Goal: Task Accomplishment & Management: Manage account settings

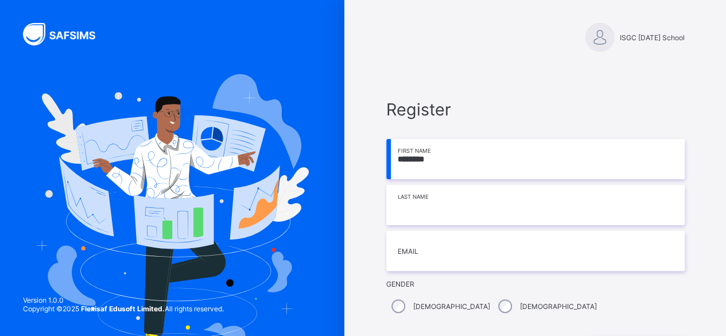
type input "********"
click at [410, 218] on input at bounding box center [535, 205] width 298 height 40
type input "*****"
click at [411, 261] on input "email" at bounding box center [535, 251] width 298 height 40
type input "**********"
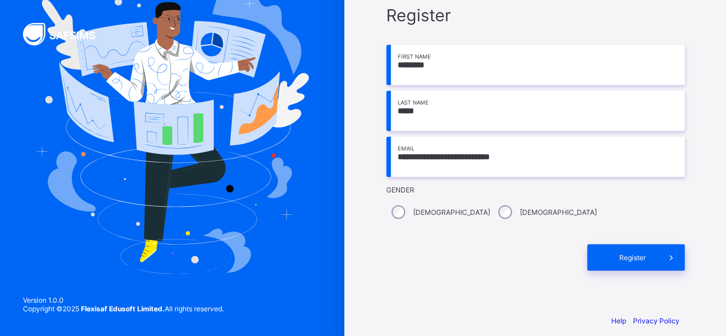
scroll to position [98, 0]
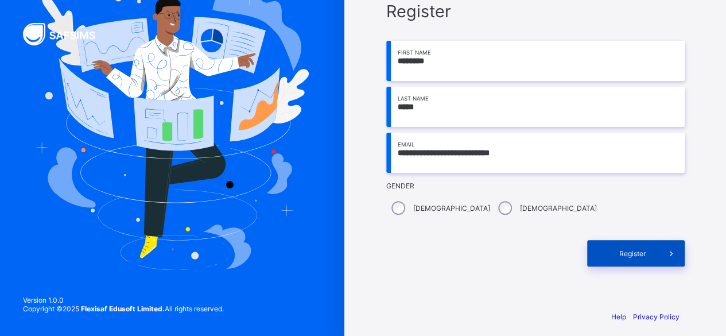
click at [652, 253] on span "Register" at bounding box center [632, 253] width 51 height 9
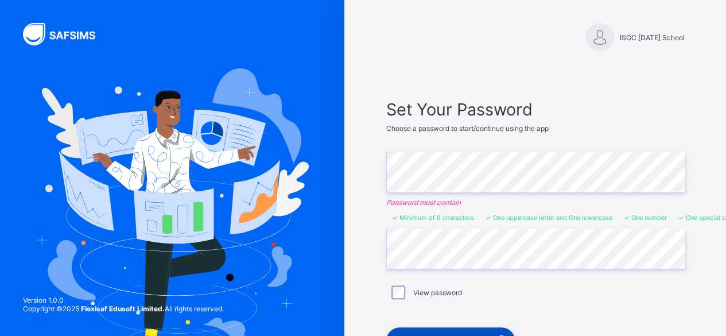
click at [448, 331] on div "Set My Password & Login" at bounding box center [450, 340] width 129 height 26
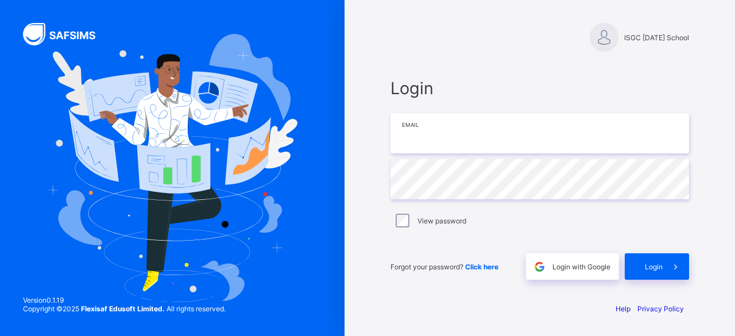
click at [458, 130] on input "email" at bounding box center [539, 133] width 298 height 40
click at [440, 126] on input "email" at bounding box center [539, 133] width 298 height 40
click at [439, 138] on input "email" at bounding box center [539, 133] width 298 height 40
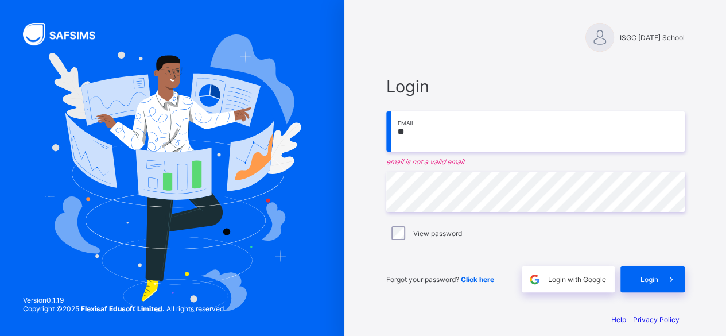
type input "**********"
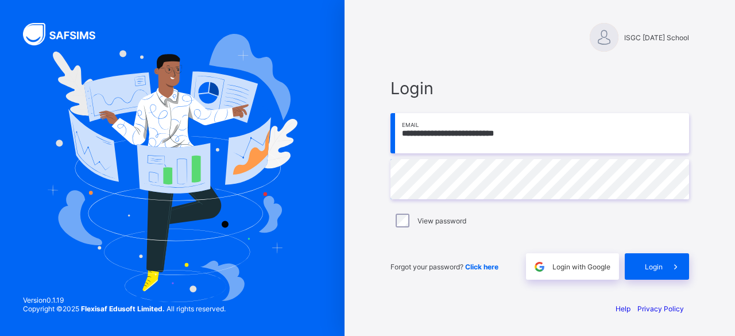
click at [376, 187] on div "**********" at bounding box center [539, 168] width 344 height 336
click at [636, 266] on div "Login" at bounding box center [657, 266] width 64 height 26
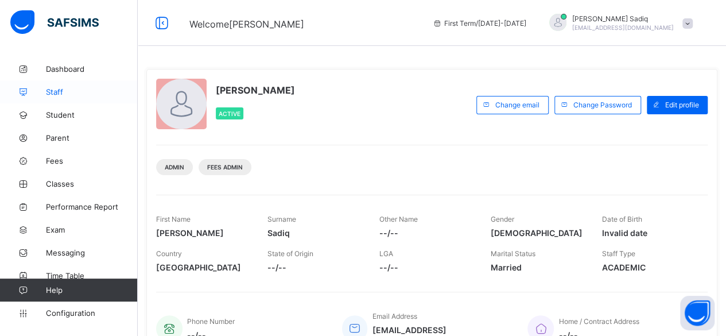
click at [55, 94] on span "Staff" at bounding box center [92, 91] width 92 height 9
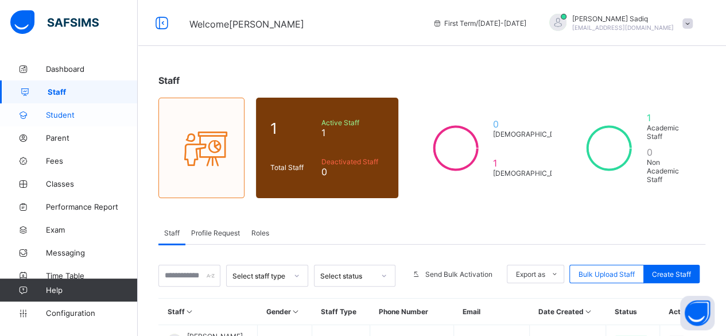
click at [64, 116] on span "Student" at bounding box center [92, 114] width 92 height 9
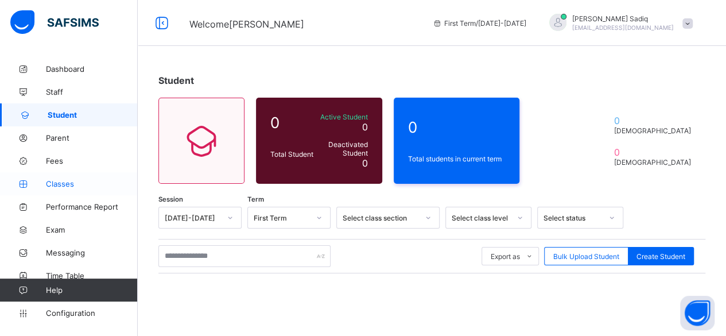
click at [57, 184] on span "Classes" at bounding box center [92, 183] width 92 height 9
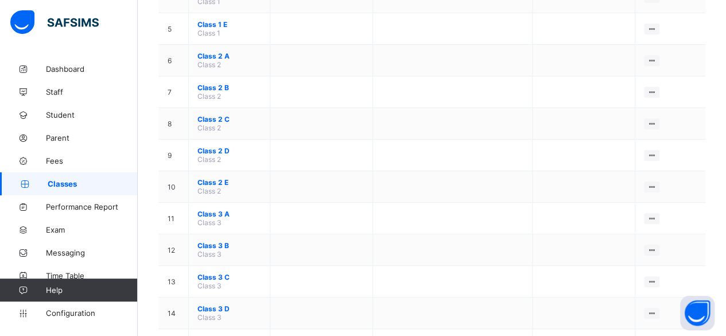
scroll to position [280, 0]
click at [93, 313] on span "Configuration" at bounding box center [91, 312] width 91 height 9
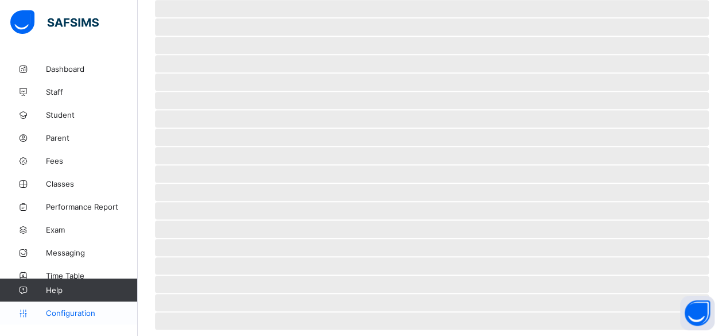
scroll to position [109, 0]
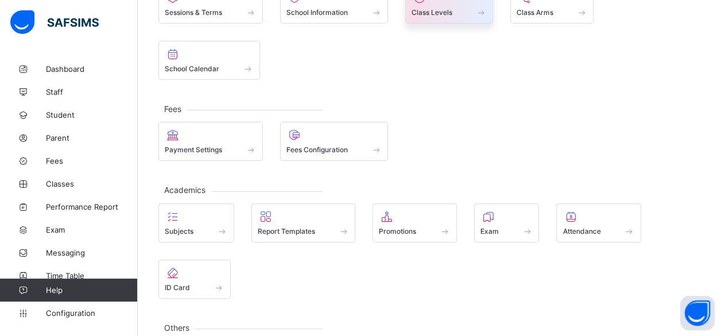
click at [440, 11] on span "Class Levels" at bounding box center [432, 12] width 41 height 9
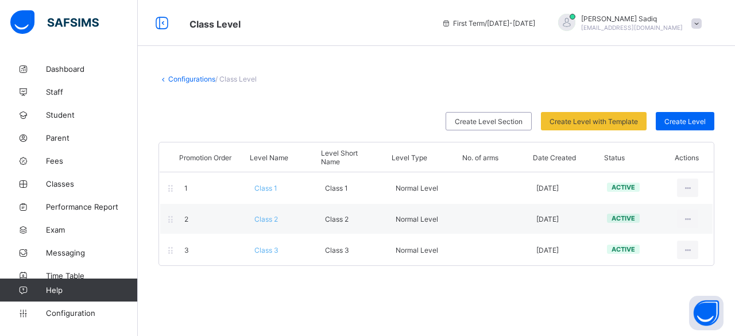
click at [181, 77] on link "Configurations" at bounding box center [191, 79] width 47 height 9
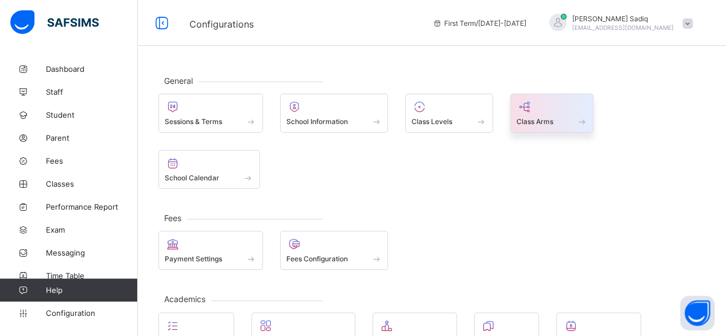
click at [539, 117] on div "Class Arms" at bounding box center [552, 122] width 71 height 10
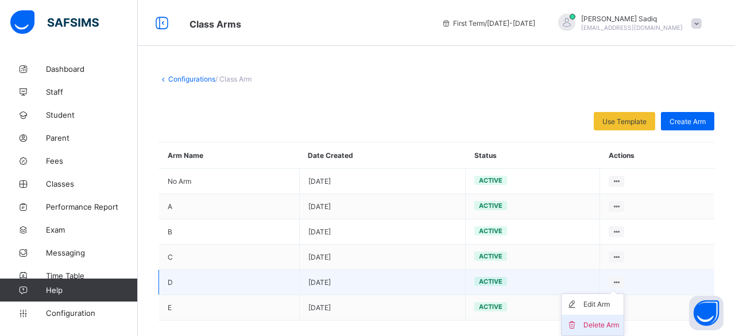
click at [599, 323] on div "Delete Arm" at bounding box center [601, 324] width 36 height 11
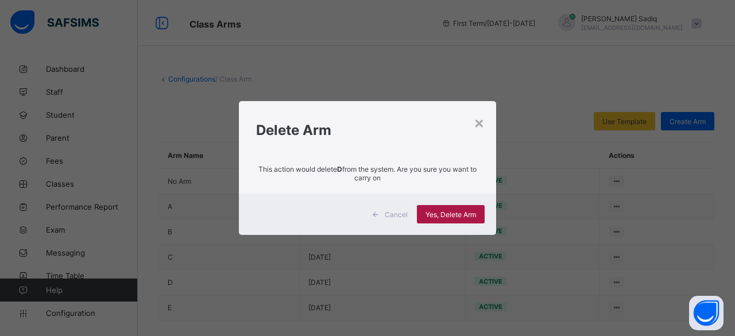
click at [458, 214] on span "Yes, Delete Arm" at bounding box center [450, 214] width 51 height 9
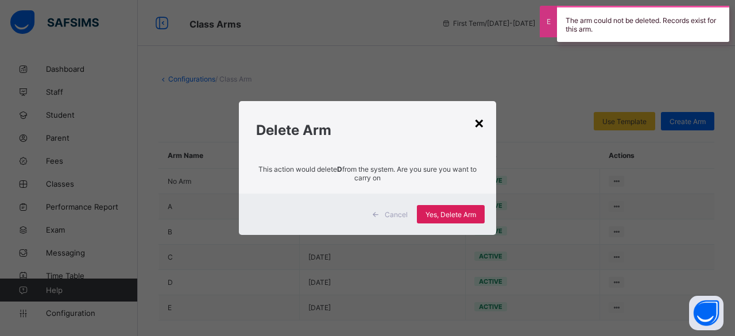
click at [476, 125] on div "×" at bounding box center [479, 123] width 11 height 20
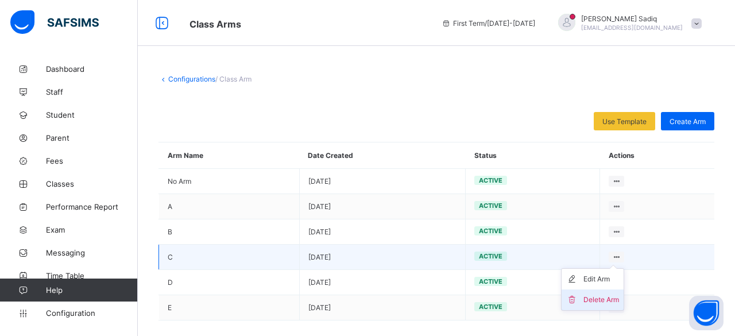
click at [600, 294] on div "Delete Arm" at bounding box center [601, 299] width 36 height 11
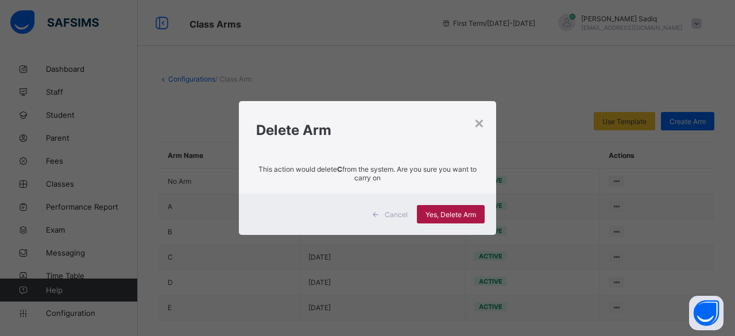
click at [464, 208] on div "Yes, Delete Arm" at bounding box center [451, 214] width 68 height 18
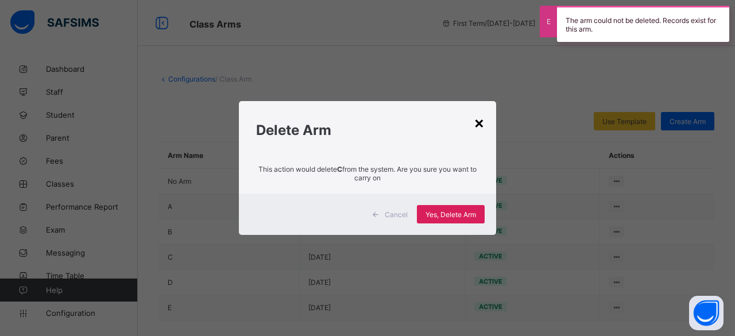
click at [475, 124] on div "×" at bounding box center [479, 123] width 11 height 20
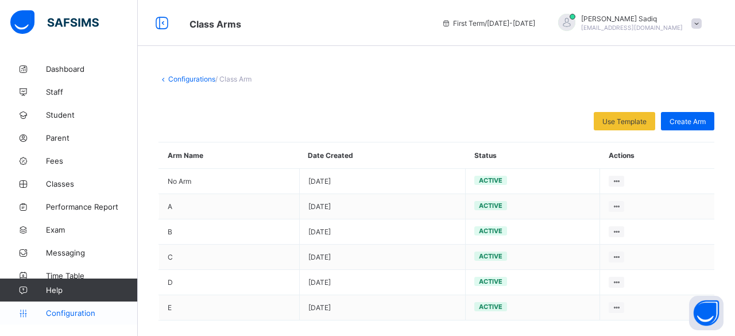
click at [64, 317] on span "Configuration" at bounding box center [91, 312] width 91 height 9
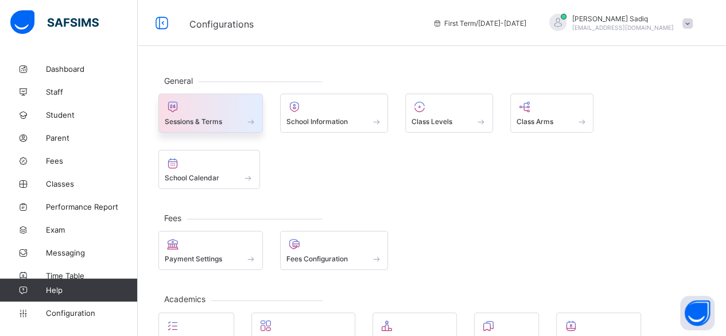
click at [199, 117] on span "Sessions & Terms" at bounding box center [193, 121] width 57 height 9
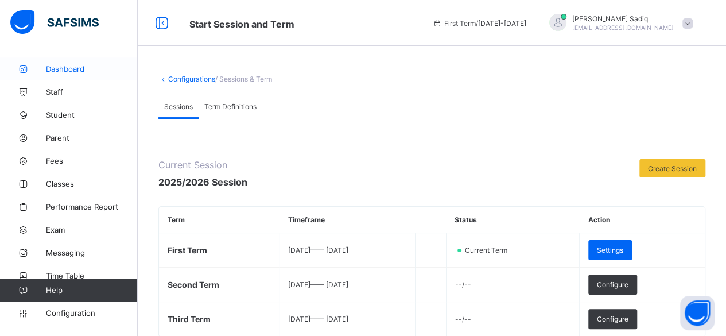
click at [62, 75] on link "Dashboard" at bounding box center [69, 68] width 138 height 23
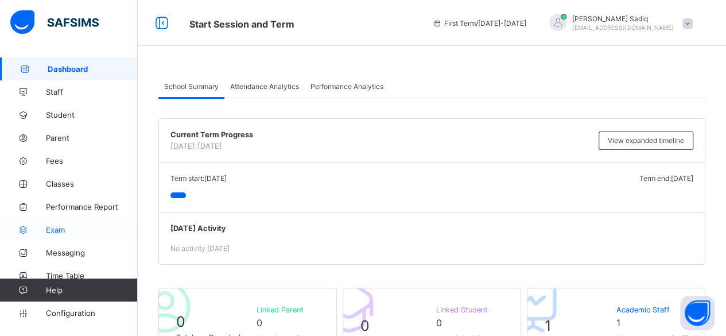
click at [55, 234] on span "Exam" at bounding box center [92, 229] width 92 height 9
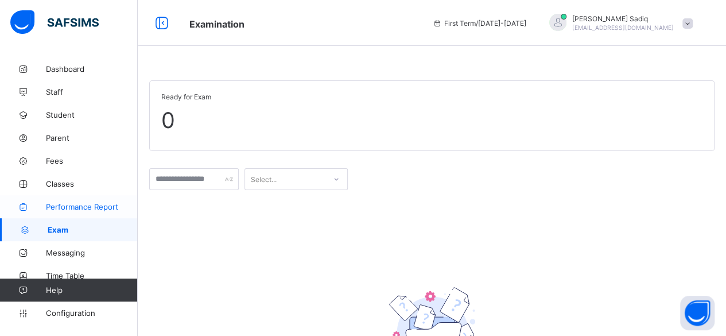
click at [66, 208] on span "Performance Report" at bounding box center [92, 206] width 92 height 9
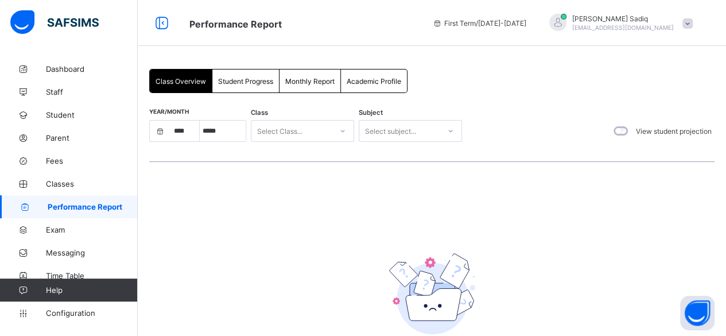
select select "****"
select select "*"
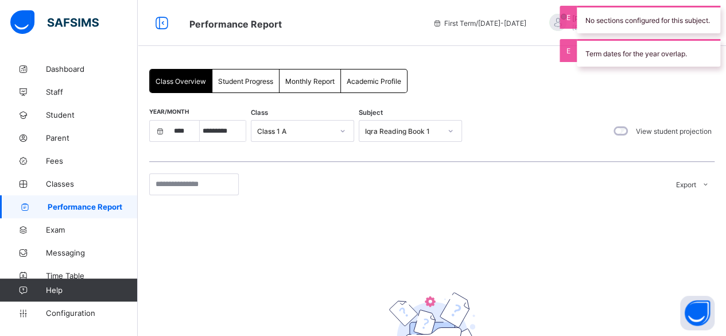
click at [235, 87] on div "Student Progress" at bounding box center [245, 80] width 67 height 23
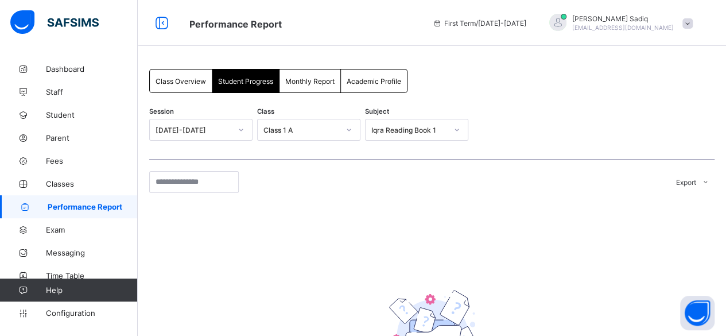
click at [292, 86] on div "Monthly Report" at bounding box center [310, 80] width 61 height 23
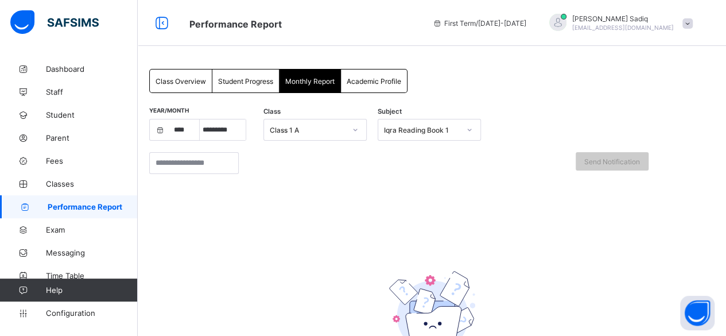
click at [369, 82] on span "Academic Profile" at bounding box center [374, 81] width 55 height 9
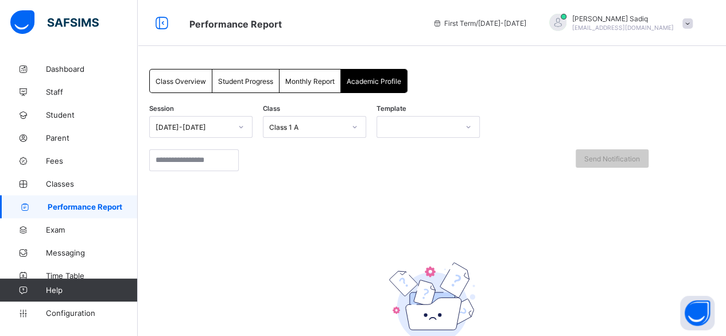
click at [307, 80] on span "Monthly Report" at bounding box center [309, 81] width 49 height 9
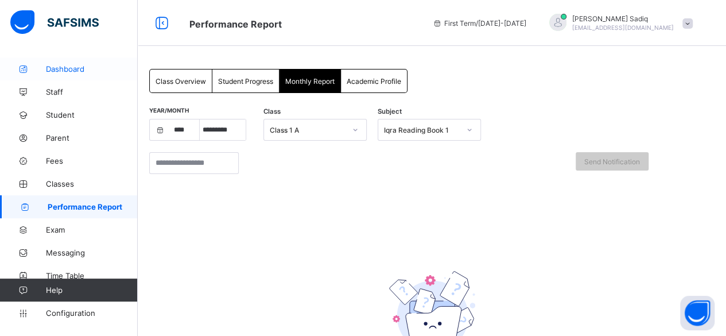
click at [51, 76] on link "Dashboard" at bounding box center [69, 68] width 138 height 23
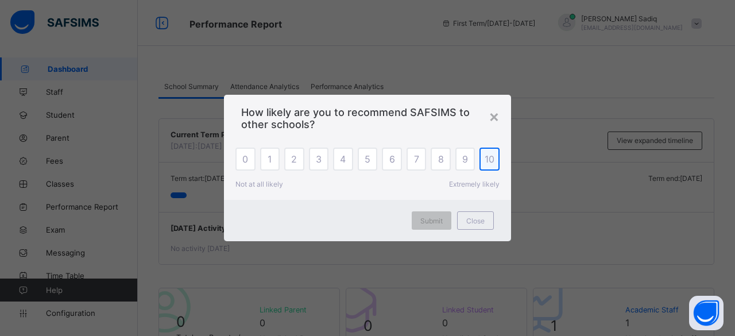
click at [489, 166] on div "10" at bounding box center [489, 159] width 20 height 23
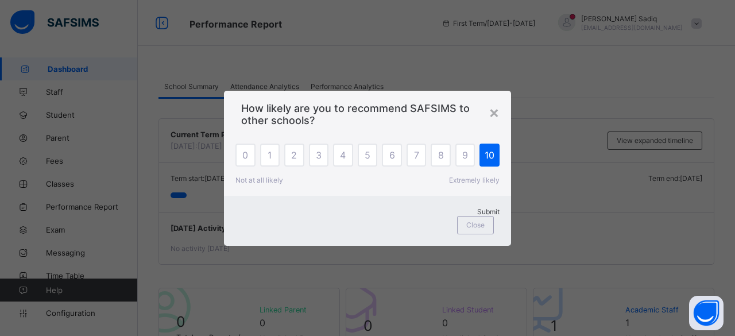
click at [477, 216] on span "Submit" at bounding box center [488, 211] width 22 height 9
